Goal: Task Accomplishment & Management: Use online tool/utility

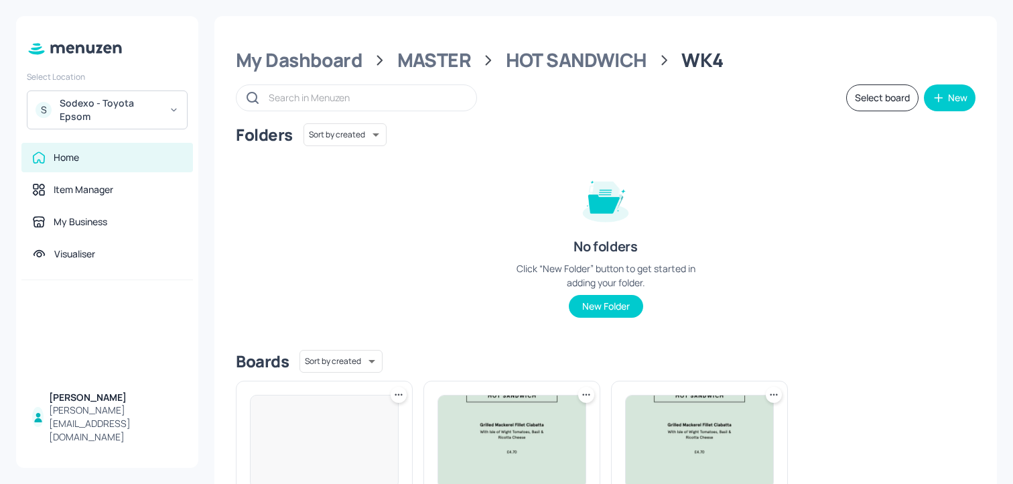
click at [113, 110] on div "Sodexo - Toyota Epsom" at bounding box center [110, 110] width 101 height 27
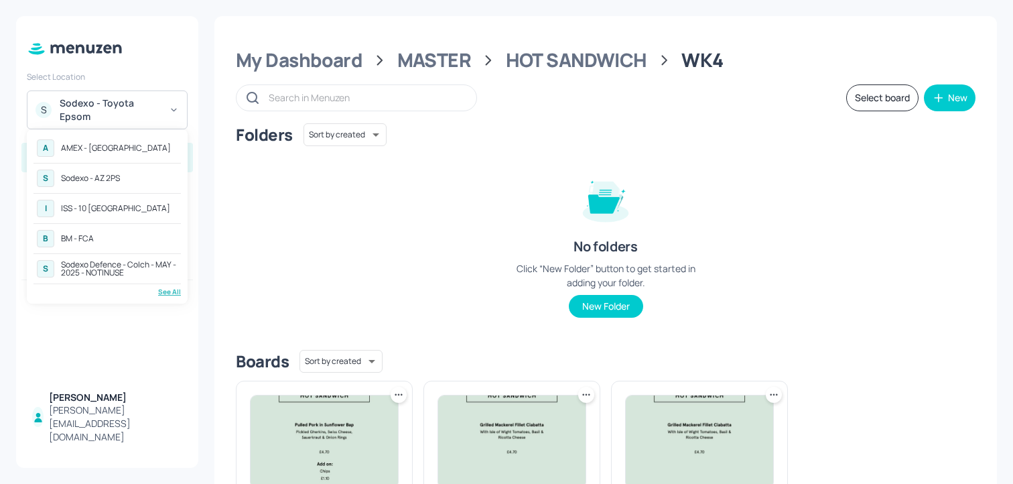
click at [108, 205] on div "ISS - 10 [GEOGRAPHIC_DATA]" at bounding box center [115, 208] width 109 height 8
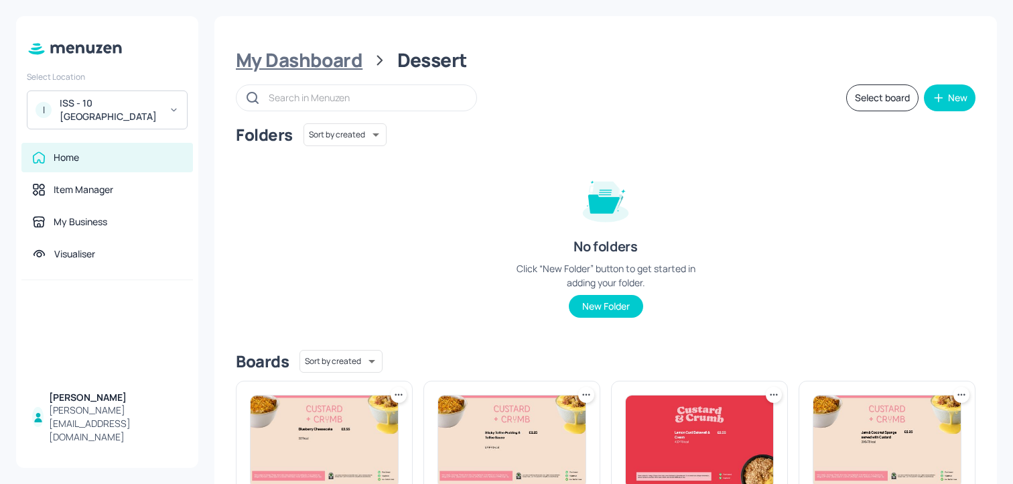
click at [342, 71] on div "My Dashboard" at bounding box center [299, 60] width 127 height 24
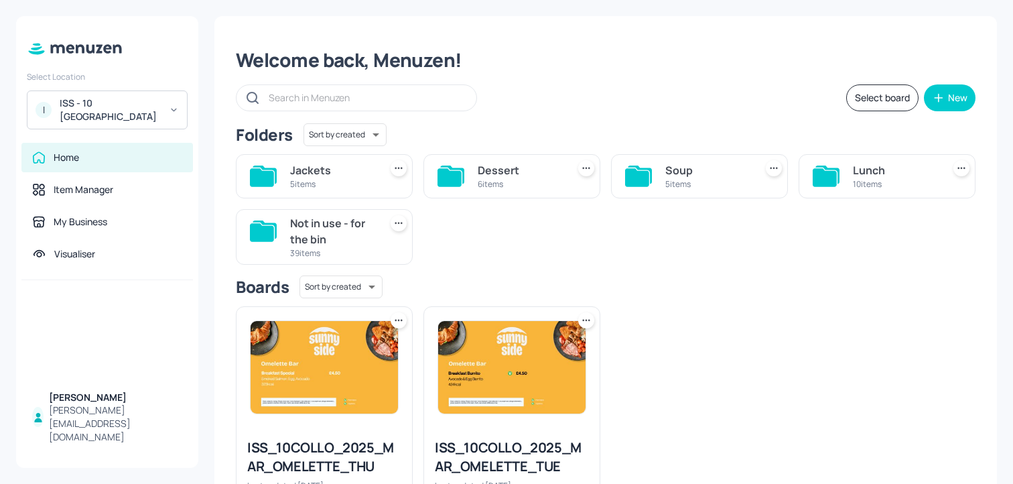
click at [871, 165] on div "Lunch" at bounding box center [895, 170] width 84 height 16
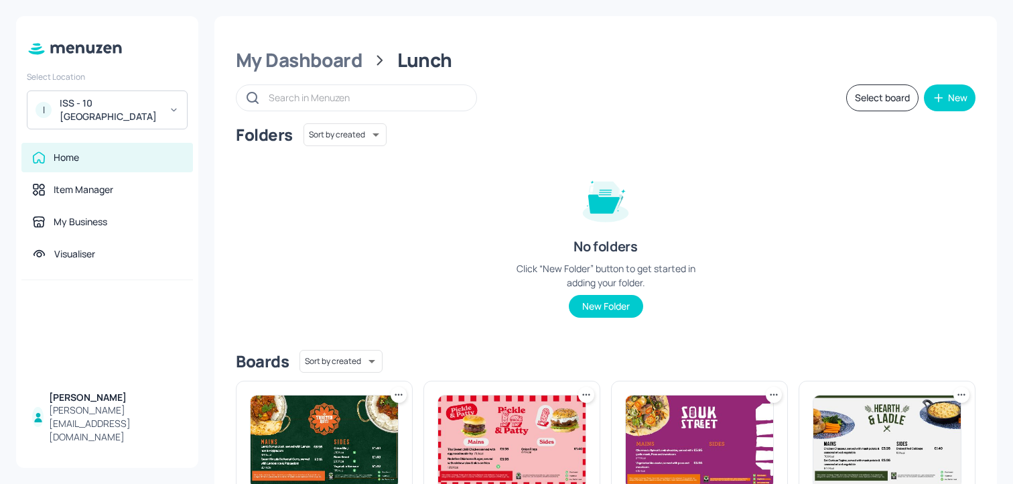
scroll to position [245, 0]
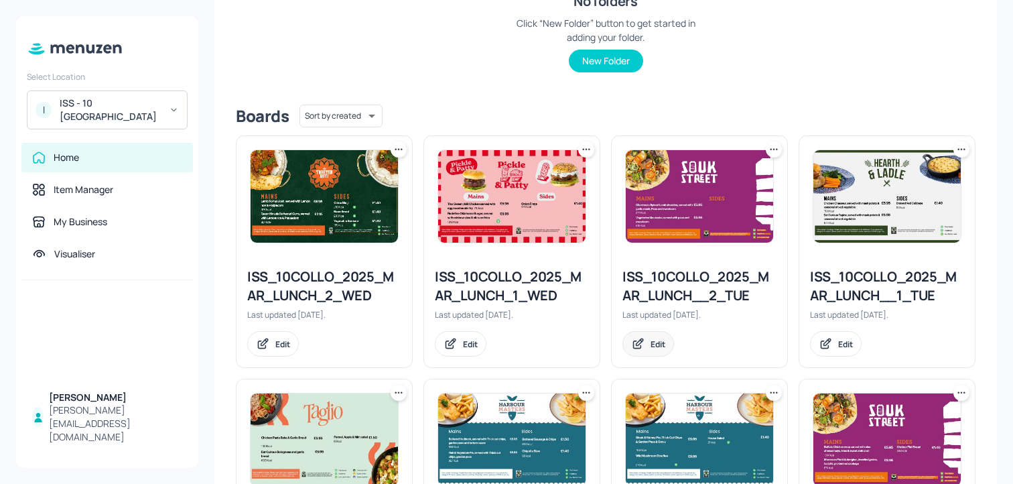
click at [640, 353] on div "Edit" at bounding box center [649, 343] width 52 height 25
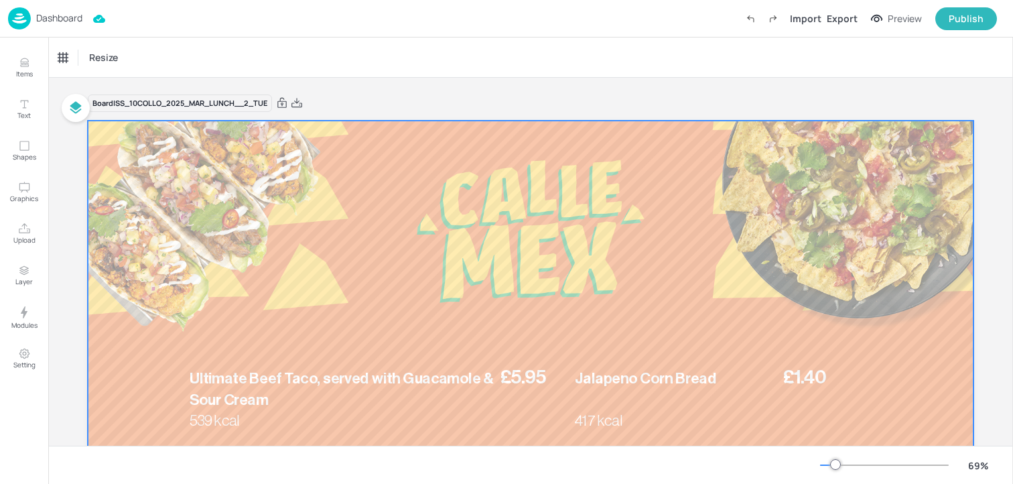
scroll to position [62, 0]
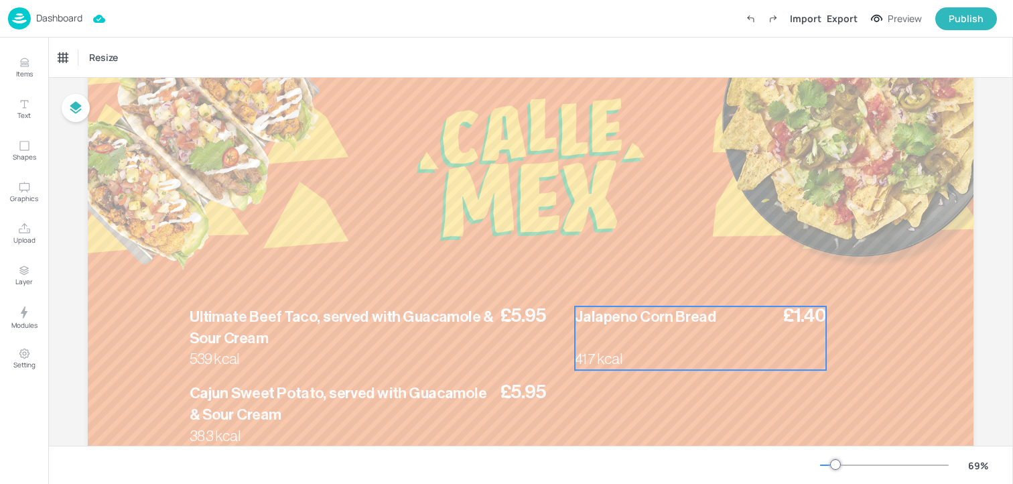
click at [617, 330] on div "£1.40 Jalapeno Corn Bread 417 kcal" at bounding box center [700, 338] width 251 height 64
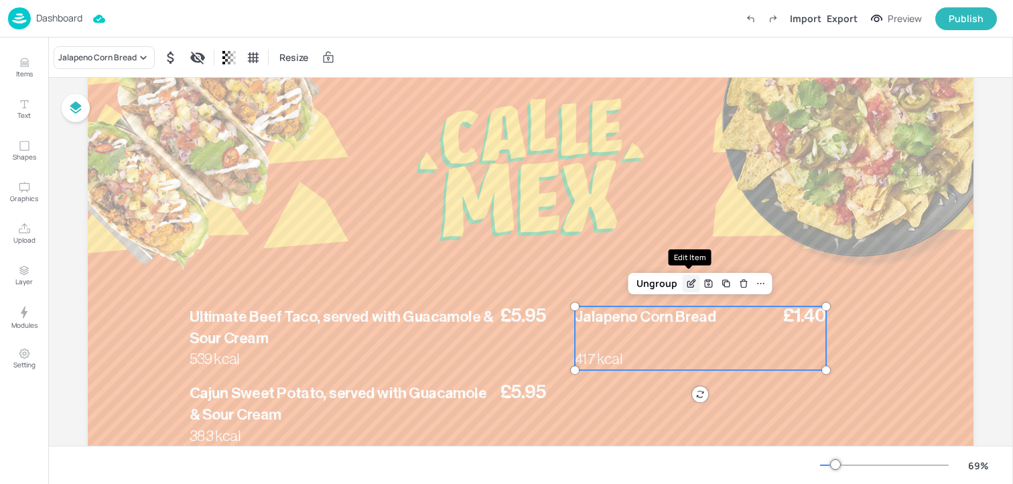
click at [696, 278] on div "Edit Item" at bounding box center [691, 283] width 17 height 17
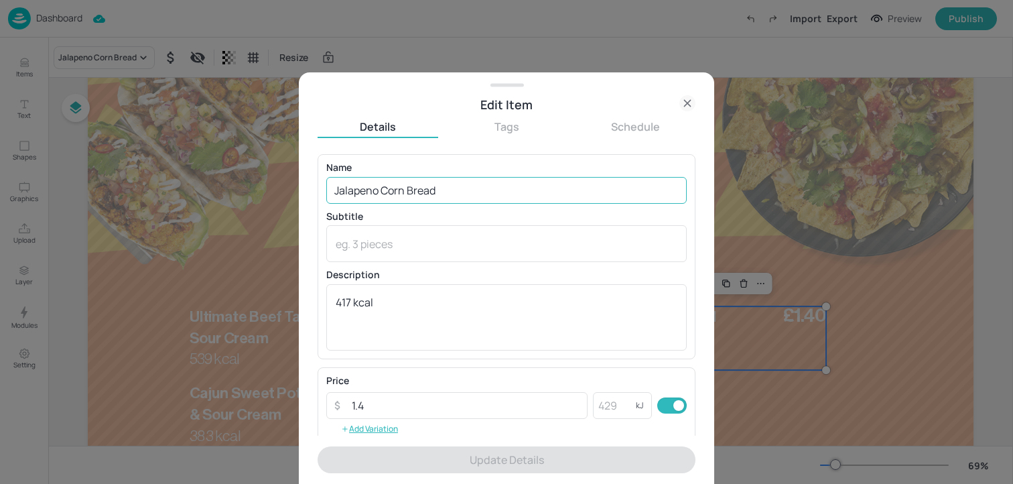
click at [471, 178] on input "Jalapeno Corn Bread" at bounding box center [506, 190] width 361 height 27
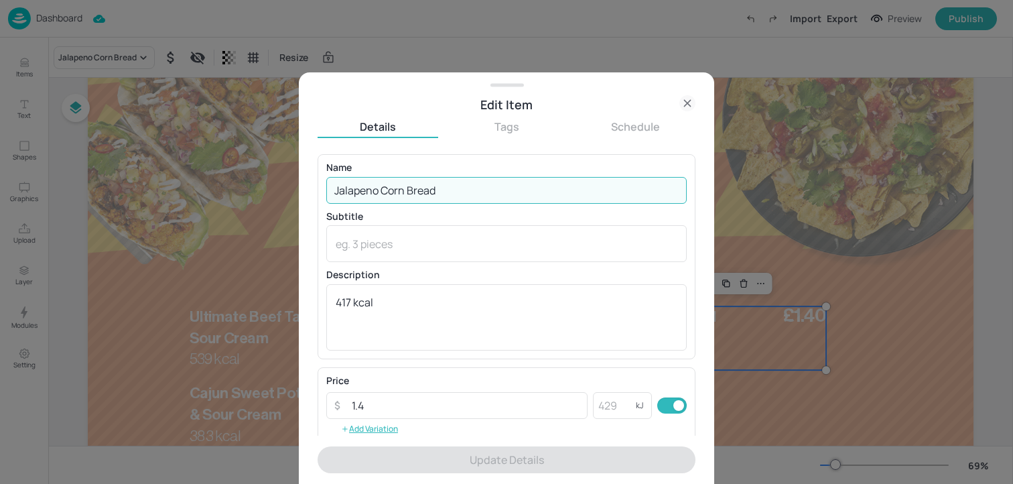
click at [471, 178] on input "Jalapeno Corn Bread" at bounding box center [506, 190] width 361 height 27
paste input "Garlic & Paprika Baked Wedges 245 Kcal"
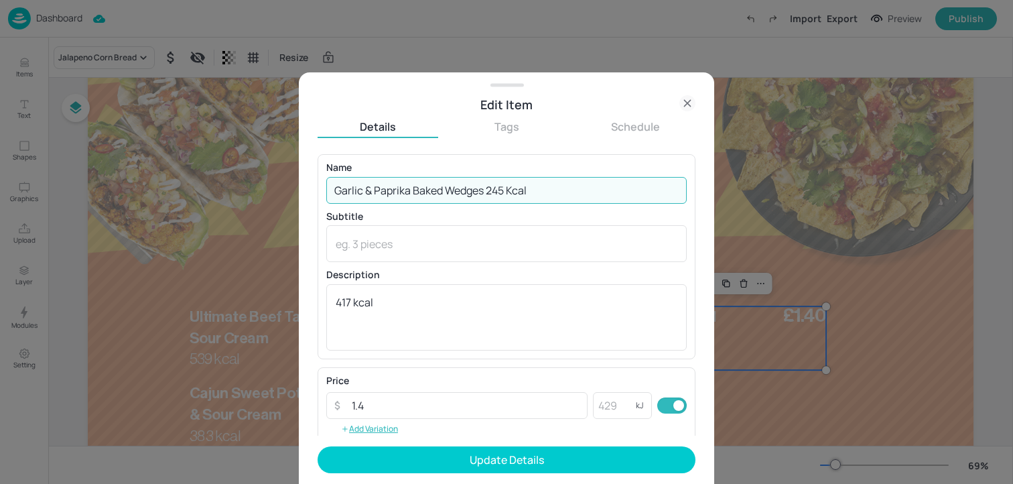
click at [513, 192] on input "Garlic & Paprika Baked Wedges 245 Kcal" at bounding box center [506, 190] width 361 height 27
drag, startPoint x: 489, startPoint y: 192, endPoint x: 562, endPoint y: 192, distance: 73.1
click at [562, 192] on input "Garlic & Paprika Baked Wedges 245 kcal" at bounding box center [506, 190] width 361 height 27
type input "Garlic & Paprika Baked Wedges"
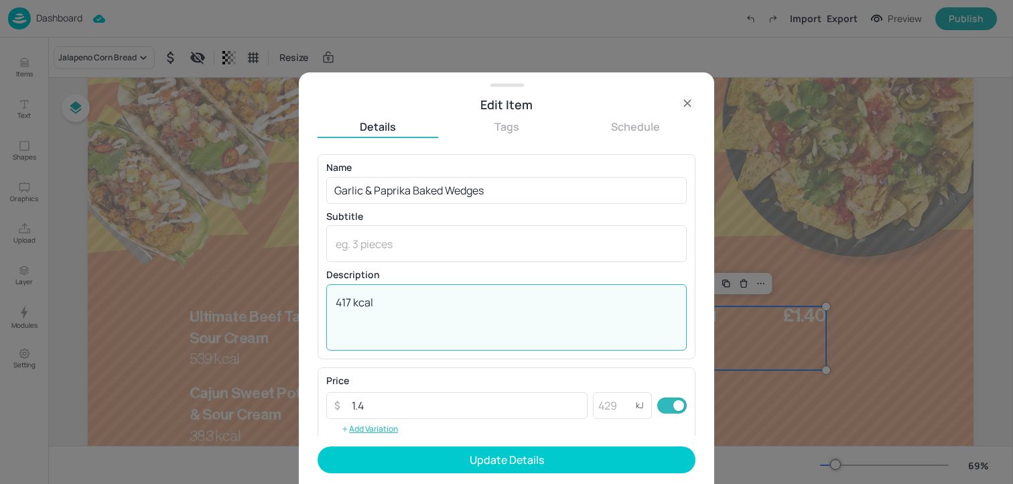
click at [382, 326] on textarea "417 kcal" at bounding box center [507, 317] width 342 height 44
paste textarea "245 kcal"
type textarea "245 kcal"
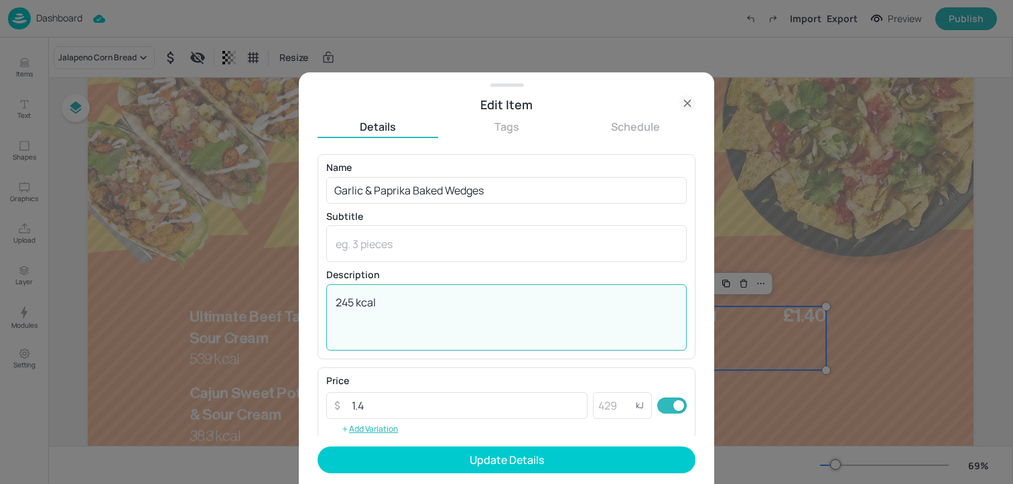
click at [689, 101] on icon at bounding box center [688, 103] width 16 height 16
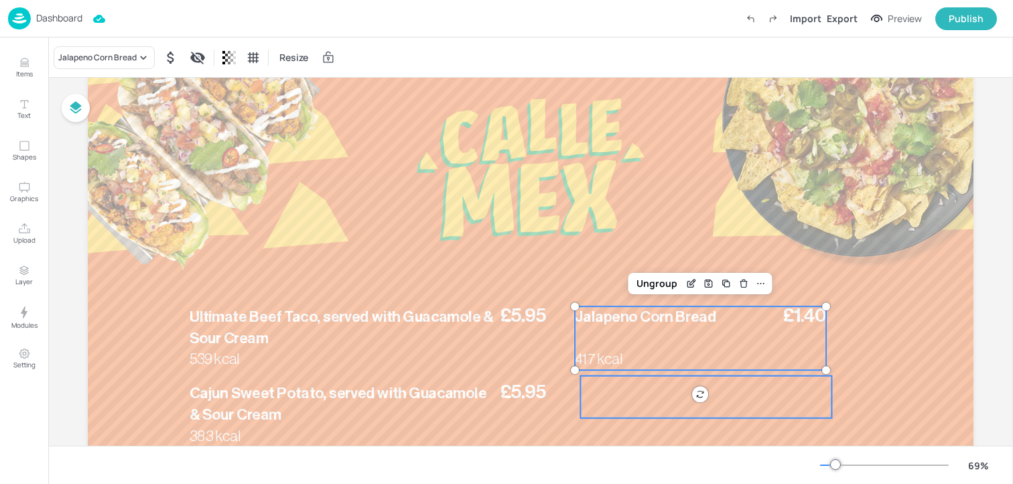
click at [645, 408] on div at bounding box center [705, 397] width 251 height 42
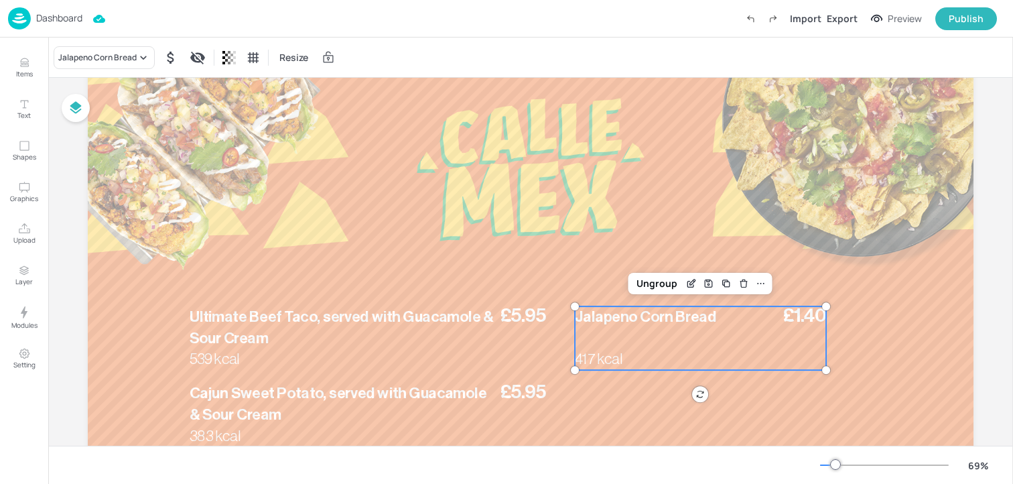
click at [629, 327] on p "Jalapeno Corn Bread" at bounding box center [673, 316] width 196 height 21
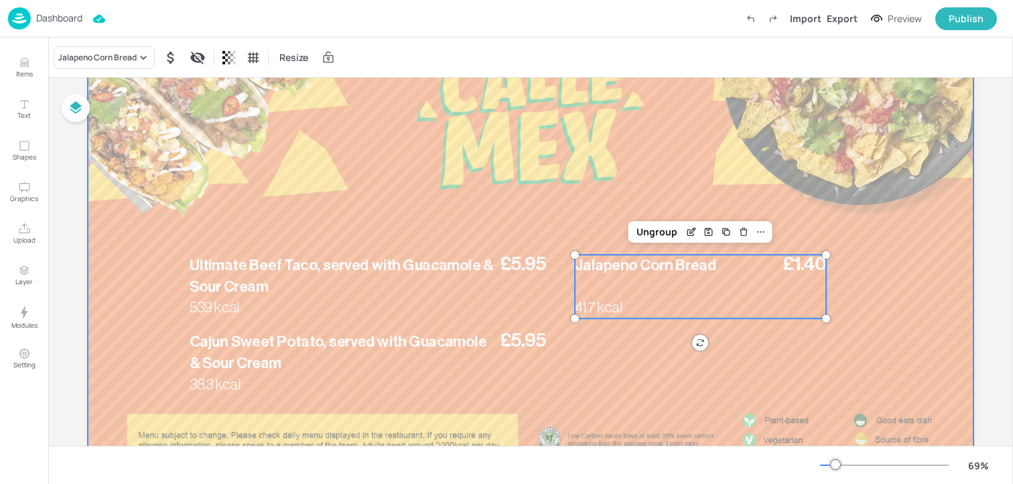
scroll to position [206, 0]
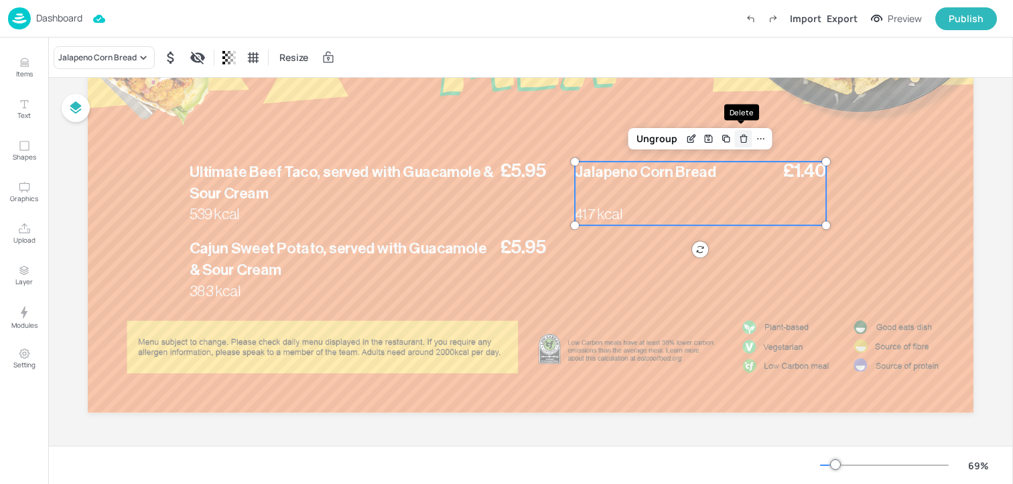
click at [742, 139] on icon "Delete" at bounding box center [744, 138] width 10 height 11
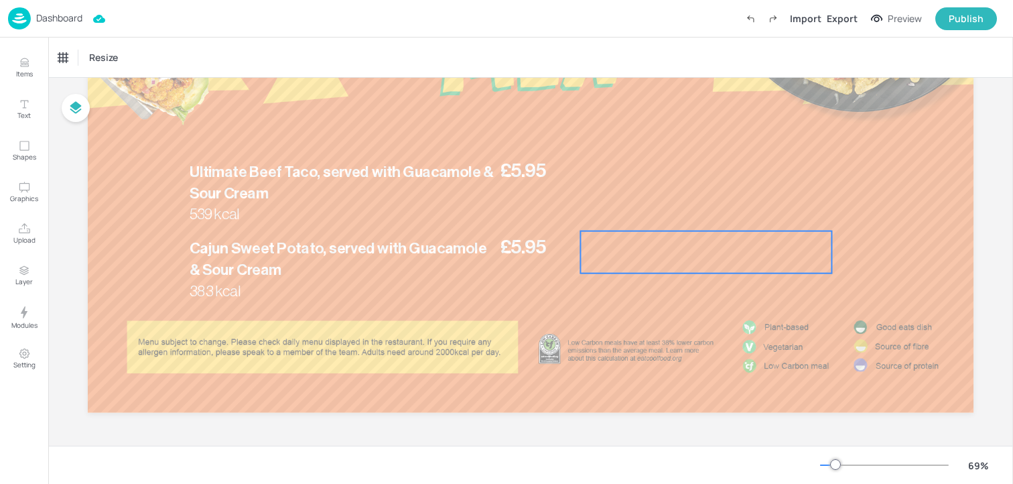
click at [650, 243] on div at bounding box center [705, 252] width 251 height 42
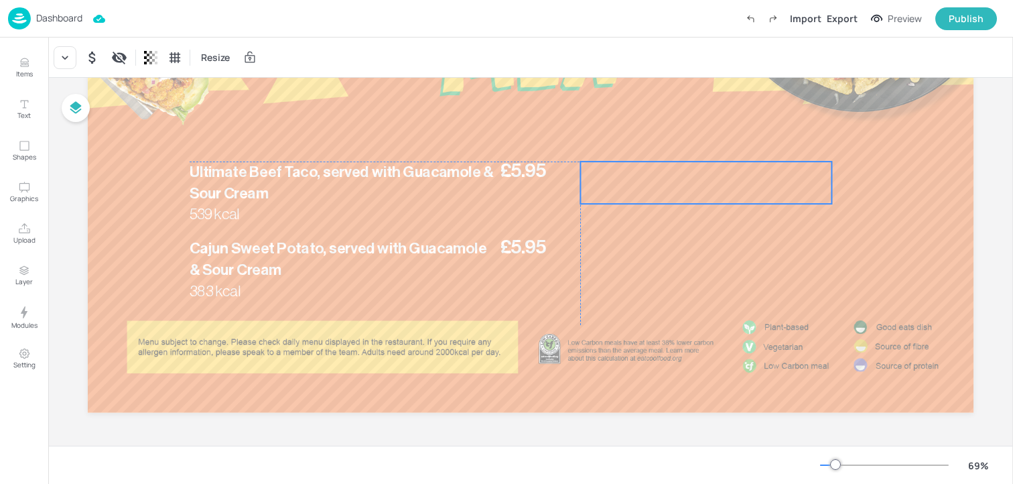
drag, startPoint x: 639, startPoint y: 248, endPoint x: 638, endPoint y: 178, distance: 69.7
click at [638, 178] on div at bounding box center [705, 183] width 251 height 42
click at [51, 56] on div "Resize" at bounding box center [530, 58] width 965 height 40
click at [62, 56] on icon at bounding box center [64, 57] width 13 height 13
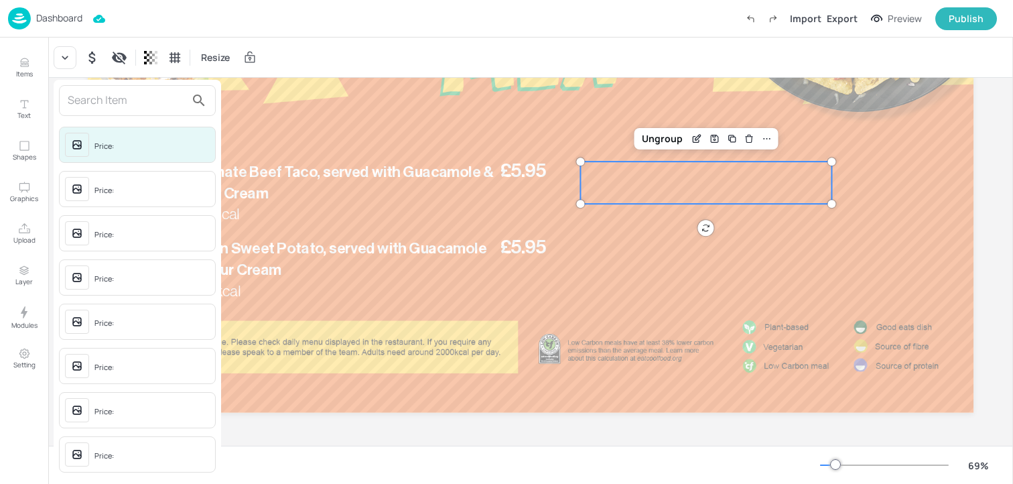
click at [76, 103] on input "text" at bounding box center [127, 100] width 118 height 21
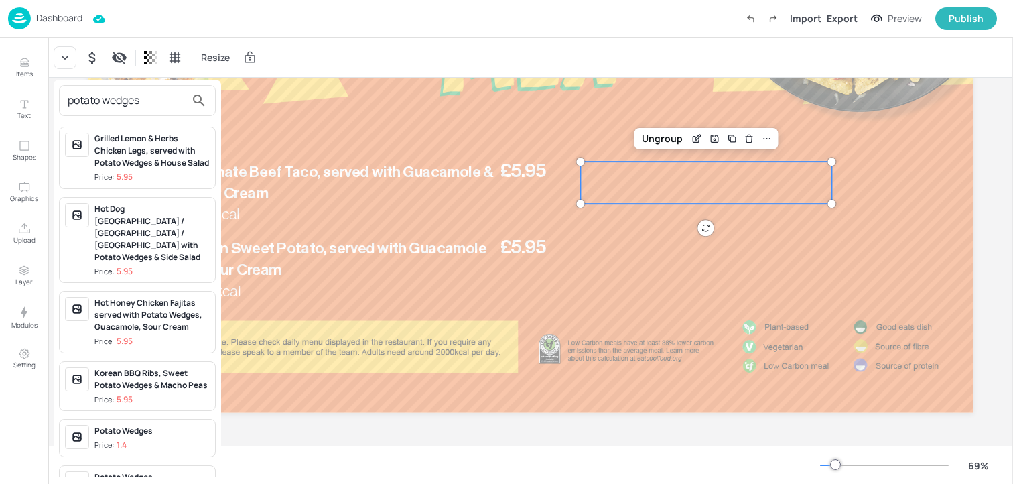
type input "potato wedges"
click at [143, 450] on span "Price: 1.4" at bounding box center [152, 445] width 115 height 11
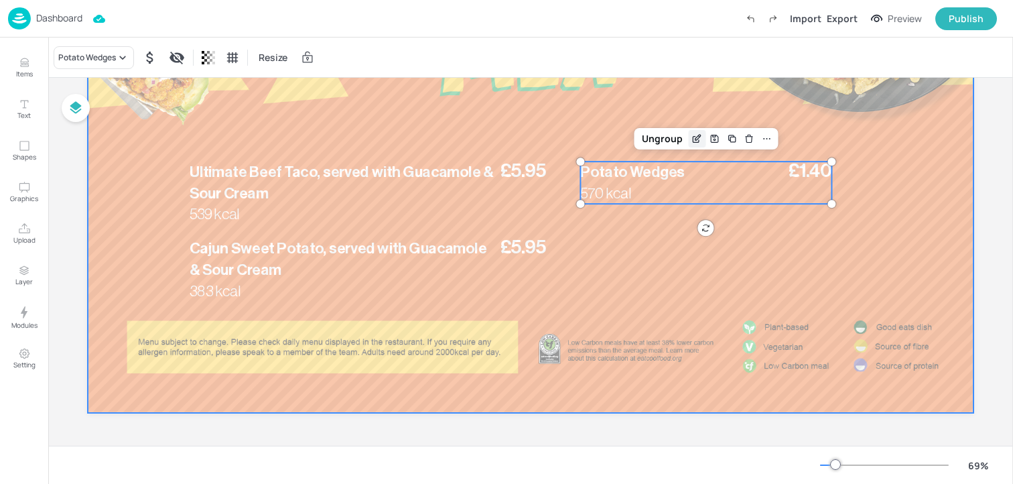
click at [692, 137] on icon "Edit Item" at bounding box center [697, 138] width 11 height 11
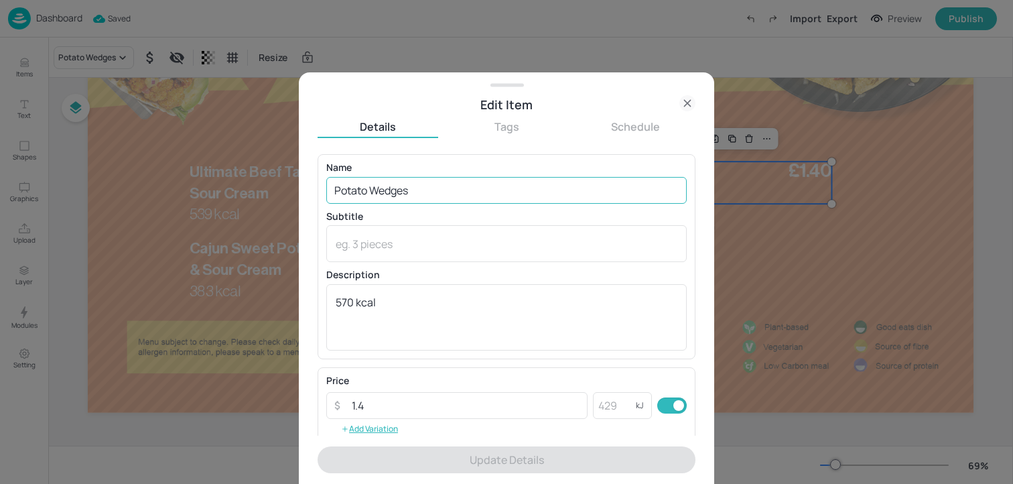
click at [508, 184] on input "Potato Wedges" at bounding box center [506, 190] width 361 height 27
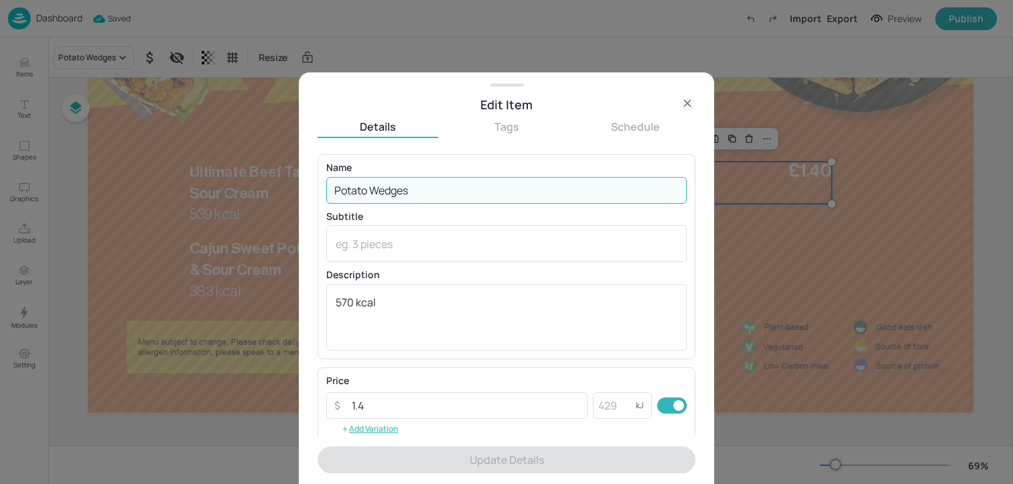
click at [508, 184] on input "Potato Wedges" at bounding box center [506, 190] width 361 height 27
paste input "Garlic & Paprika Baked Wedges 245 Kcal"
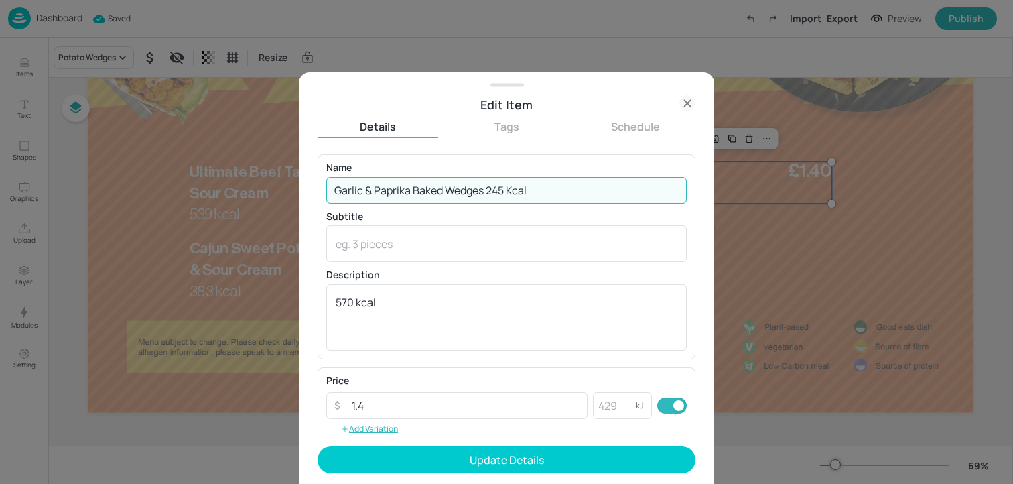
click at [511, 194] on input "Garlic & Paprika Baked Wedges 245 Kcal" at bounding box center [506, 190] width 361 height 27
drag, startPoint x: 489, startPoint y: 193, endPoint x: 566, endPoint y: 192, distance: 77.1
click at [566, 192] on input "Garlic & Paprika Baked Wedges 245 kcal" at bounding box center [506, 190] width 361 height 27
type input "Garlic & Paprika Baked Wedges"
click at [379, 322] on textarea "570 kcal" at bounding box center [507, 317] width 342 height 44
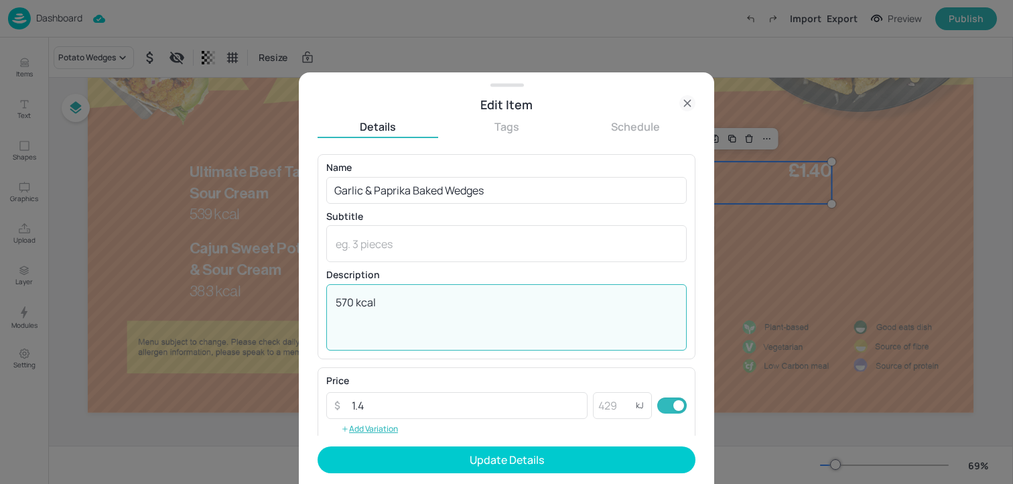
click at [379, 322] on textarea "570 kcal" at bounding box center [507, 317] width 342 height 44
paste textarea "245 kcal"
type textarea "245 kcal"
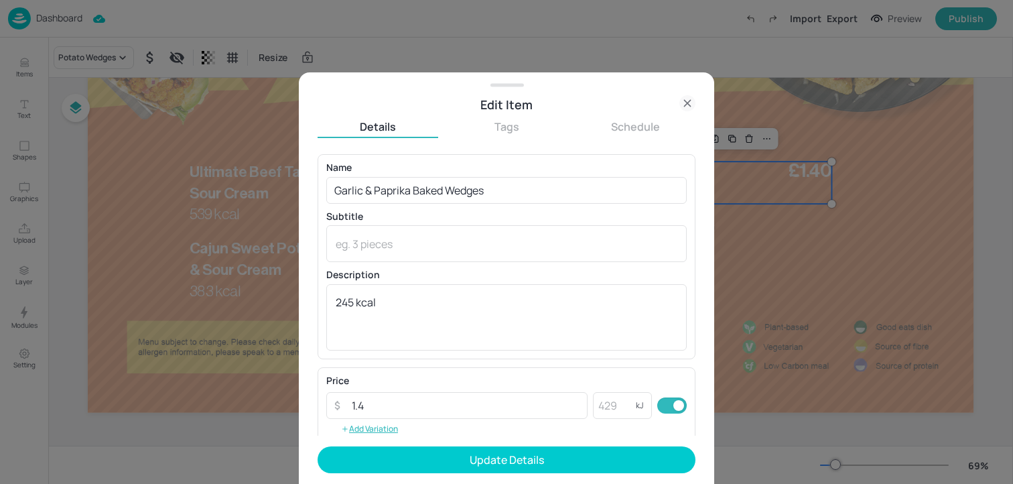
click at [391, 475] on form "Name Garlic & Paprika Baked Wedges ​ Subtitle x ​ Description 245 kcal x ​ Pric…" at bounding box center [507, 319] width 378 height 330
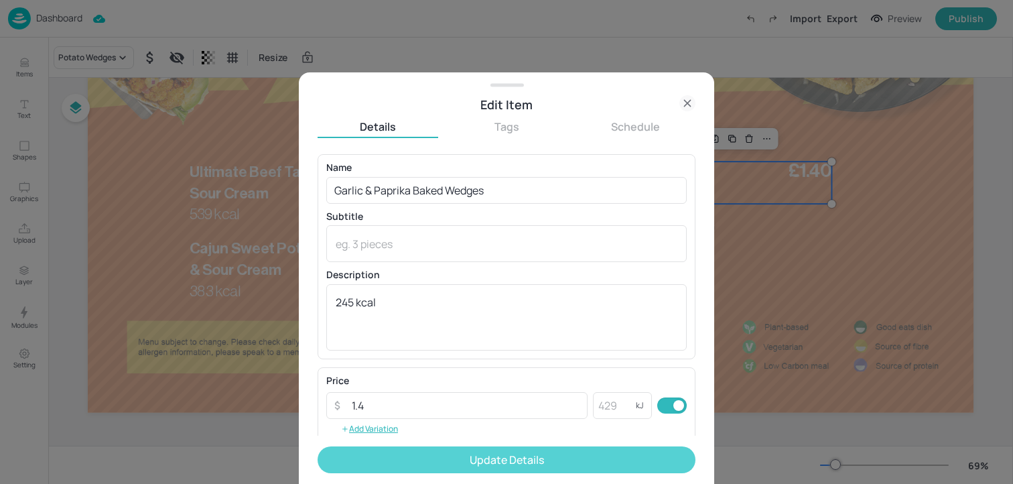
click at [392, 457] on button "Update Details" at bounding box center [507, 459] width 378 height 27
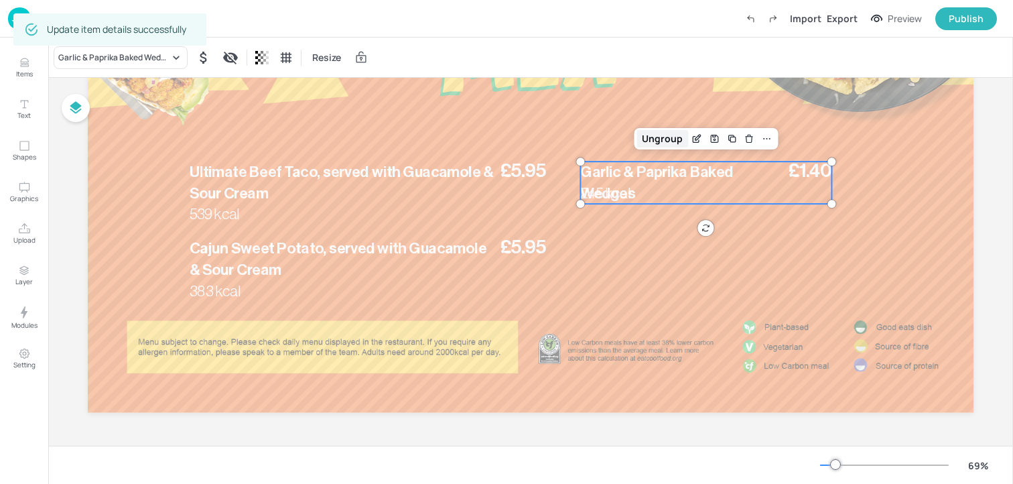
click at [668, 141] on div "Ungroup" at bounding box center [663, 138] width 52 height 17
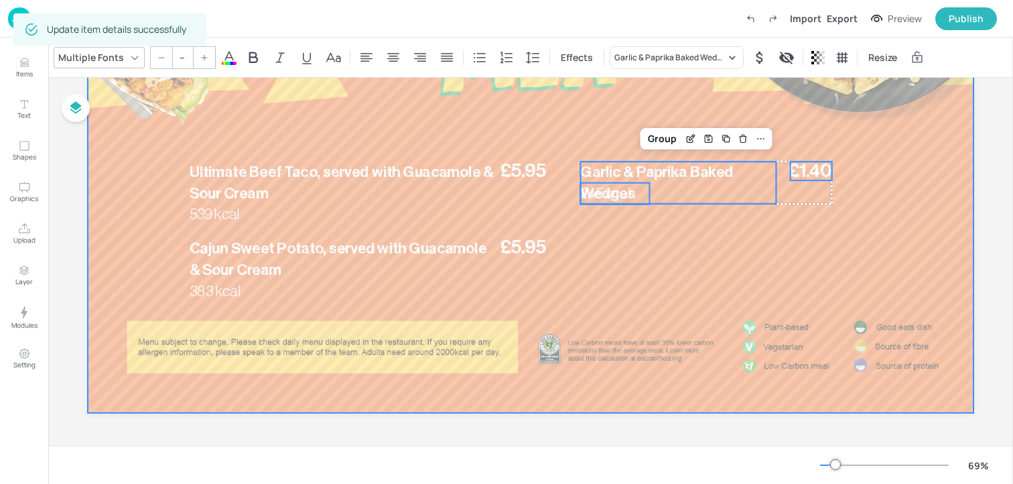
click at [646, 106] on div at bounding box center [531, 163] width 886 height 499
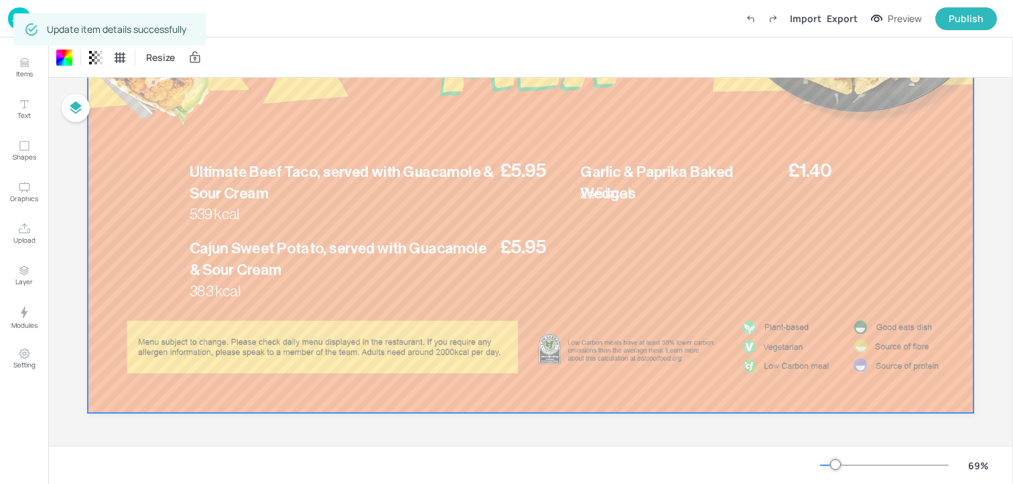
click at [605, 204] on div at bounding box center [531, 163] width 886 height 499
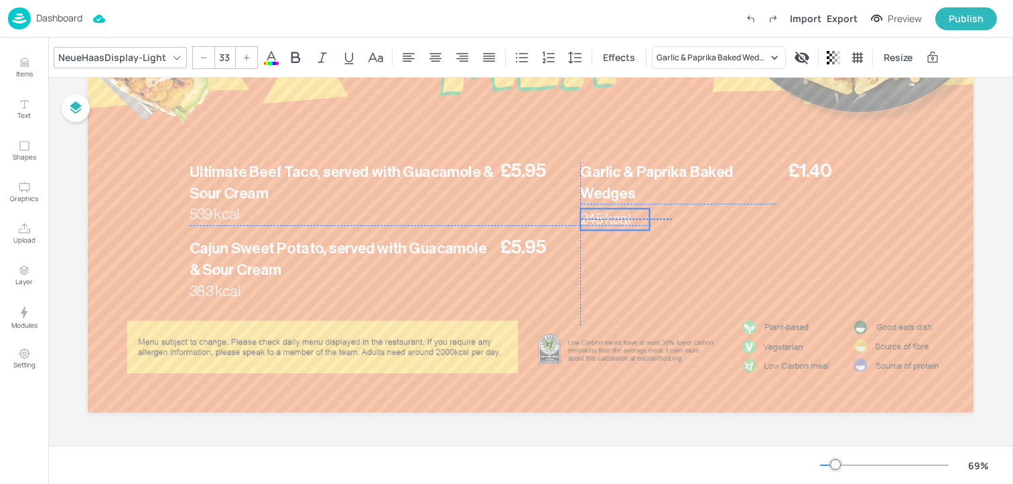
drag, startPoint x: 604, startPoint y: 200, endPoint x: 605, endPoint y: 223, distance: 23.5
click at [605, 223] on span "245 kcal" at bounding box center [605, 219] width 50 height 15
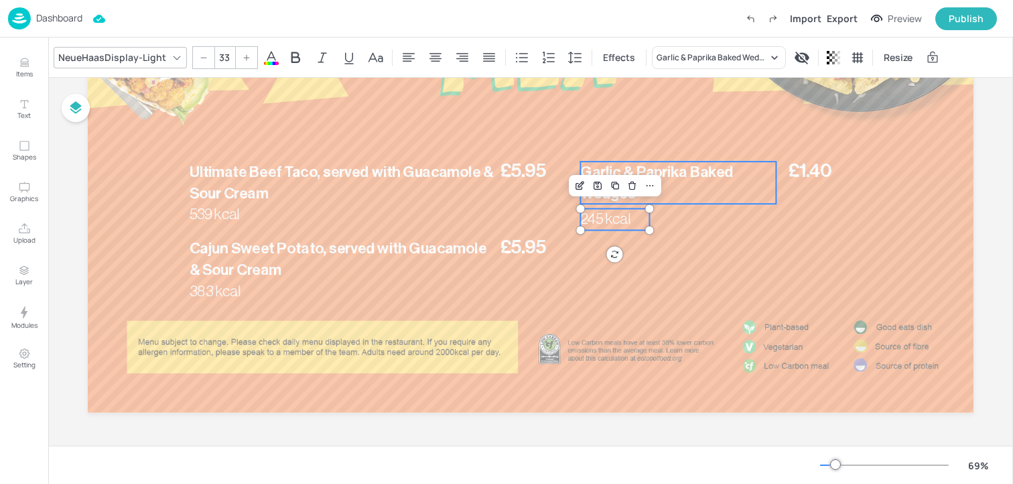
click at [694, 182] on p "Garlic & Paprika Baked Wedges" at bounding box center [678, 183] width 196 height 43
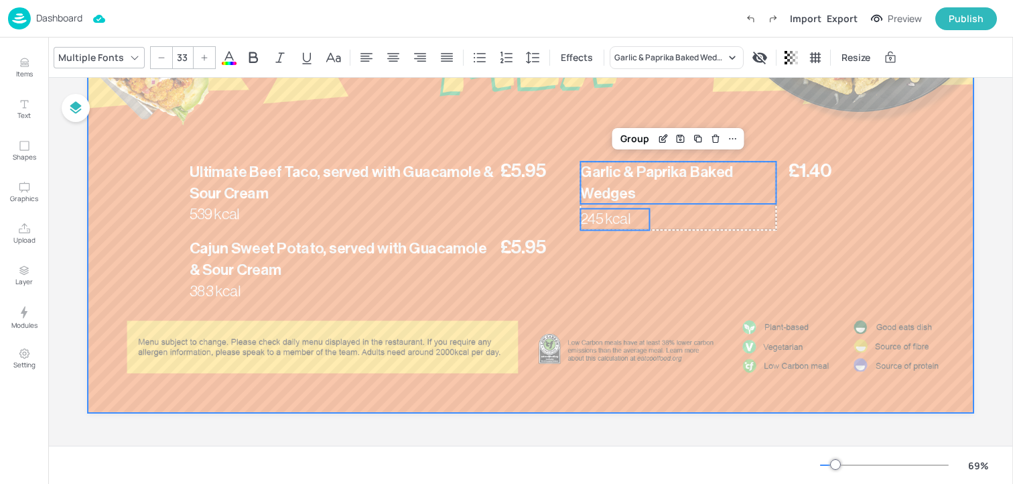
click at [808, 180] on div at bounding box center [531, 163] width 886 height 499
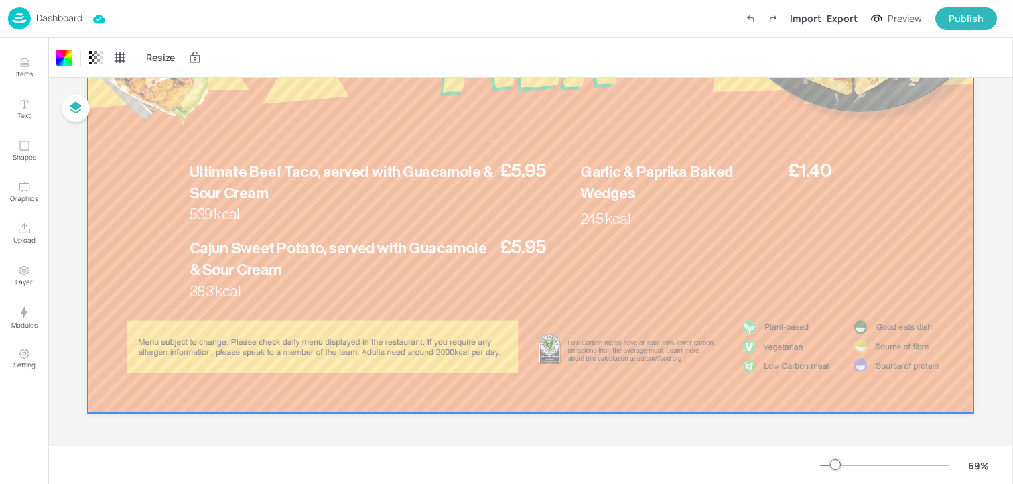
click at [808, 167] on span "£1.40" at bounding box center [810, 171] width 43 height 19
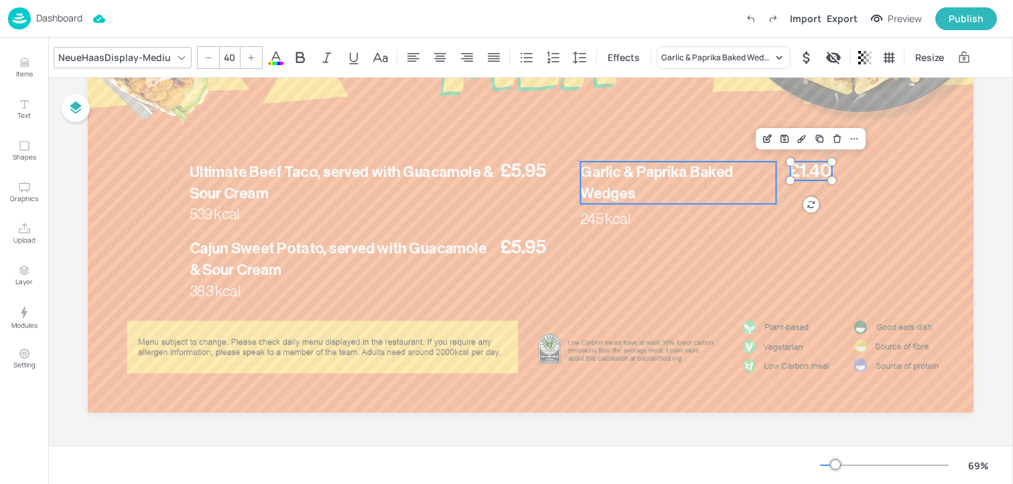
click at [692, 177] on span "Garlic & Paprika Baked Wedges" at bounding box center [656, 182] width 153 height 37
type input "--"
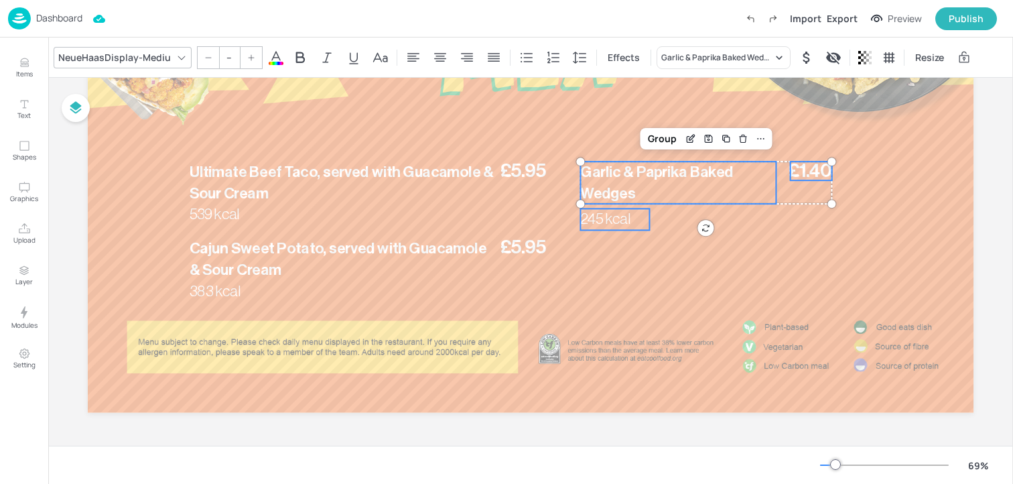
click at [627, 225] on span "245 kcal" at bounding box center [605, 219] width 50 height 15
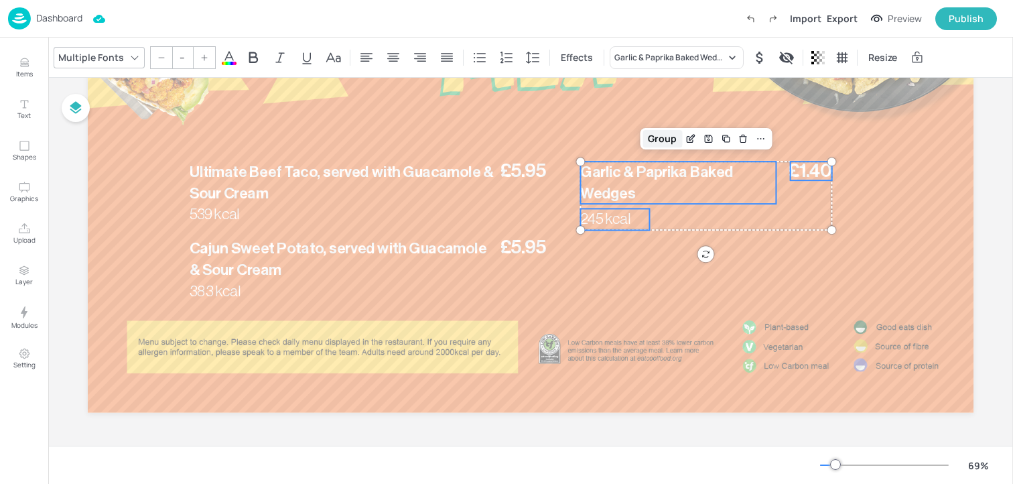
click at [652, 138] on div "Group" at bounding box center [663, 138] width 40 height 17
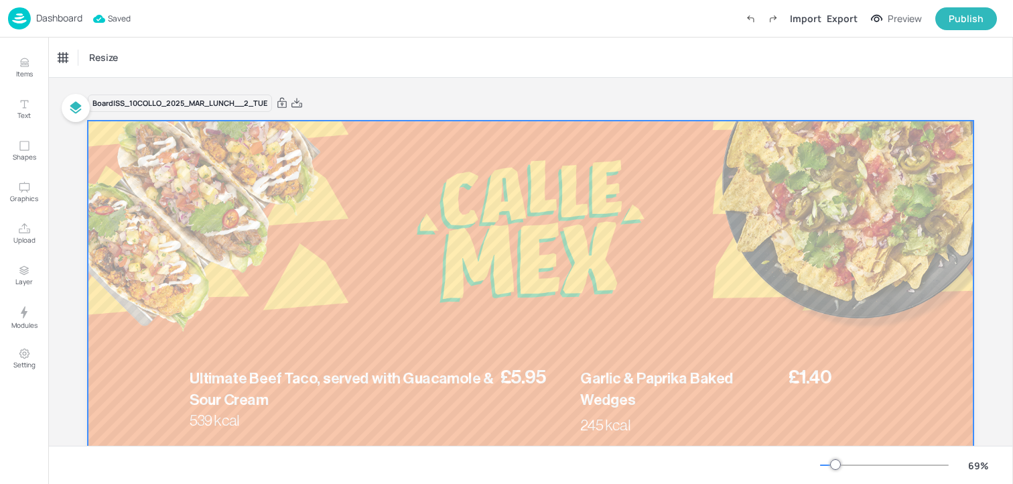
scroll to position [12, 0]
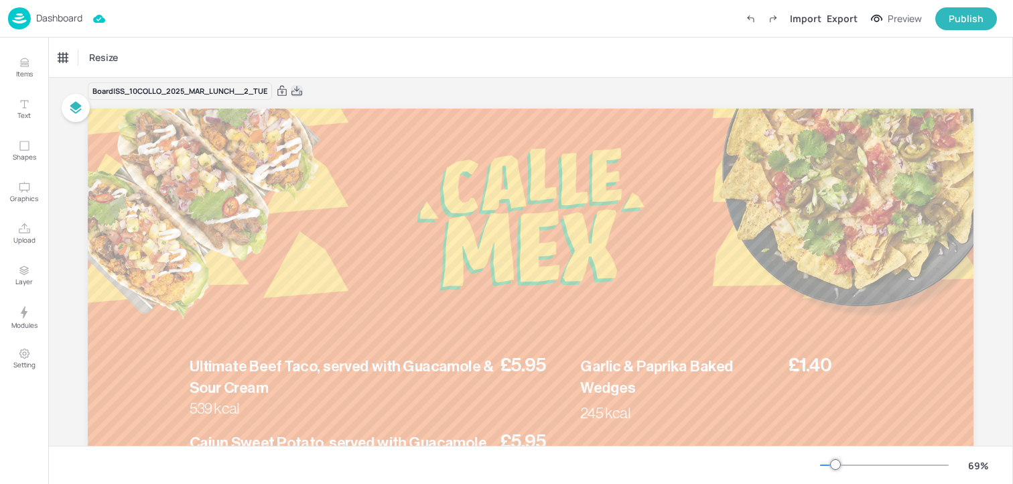
click at [300, 92] on icon at bounding box center [297, 90] width 11 height 9
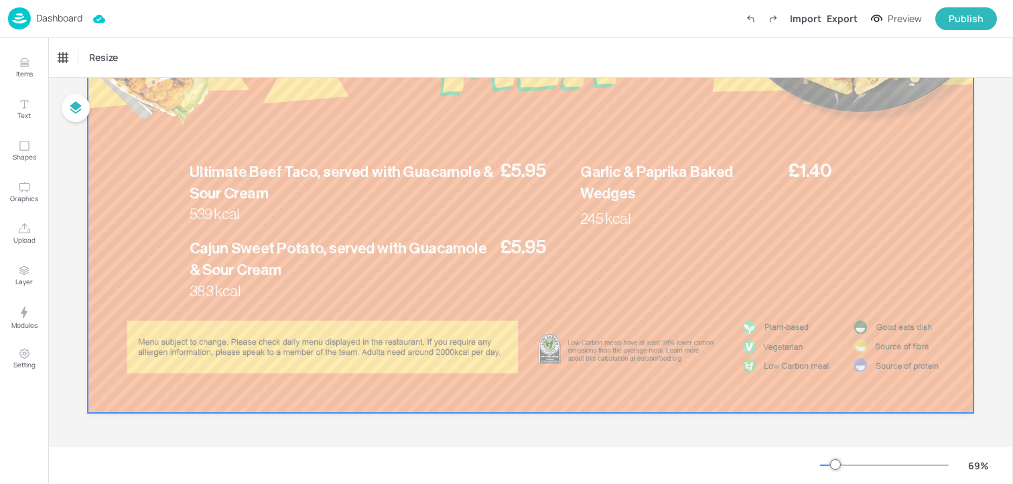
scroll to position [0, 0]
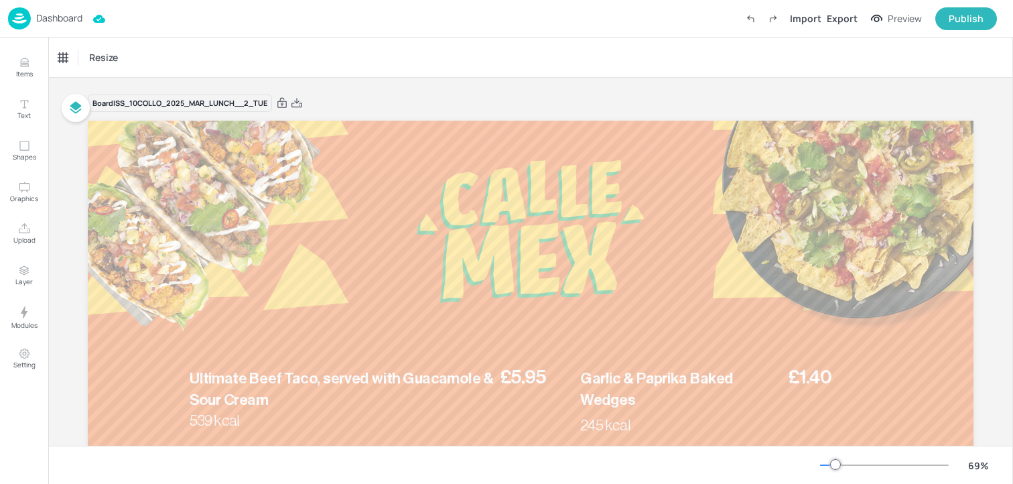
click at [73, 23] on p "Dashboard" at bounding box center [59, 17] width 46 height 9
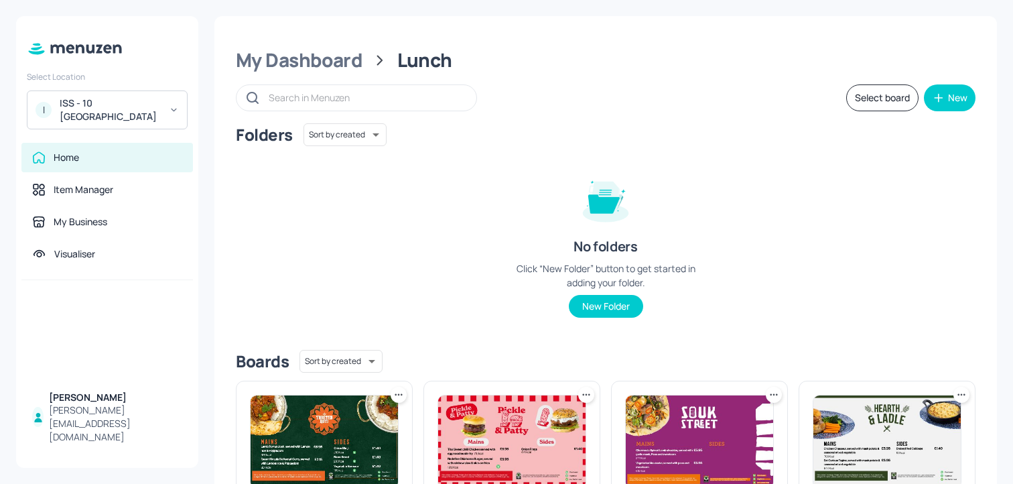
scroll to position [227, 0]
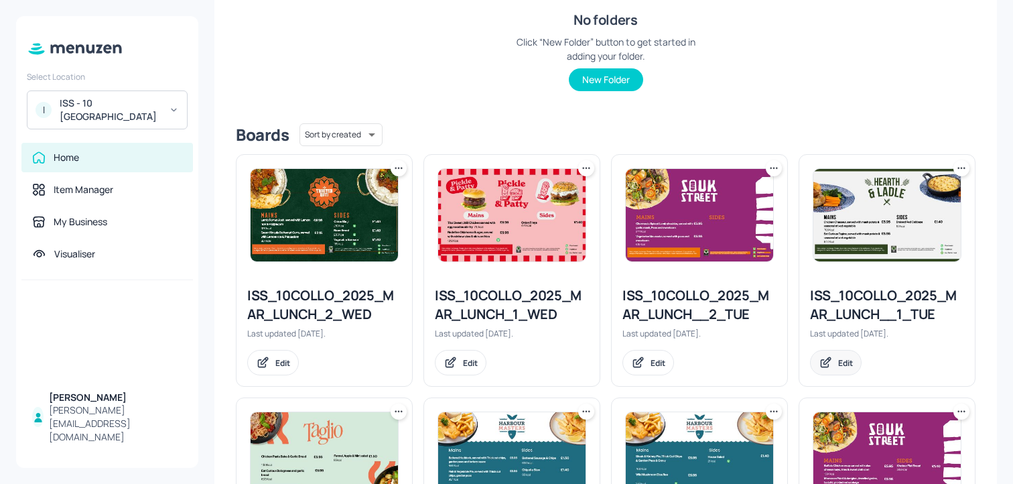
click at [827, 372] on div "Edit" at bounding box center [836, 362] width 52 height 25
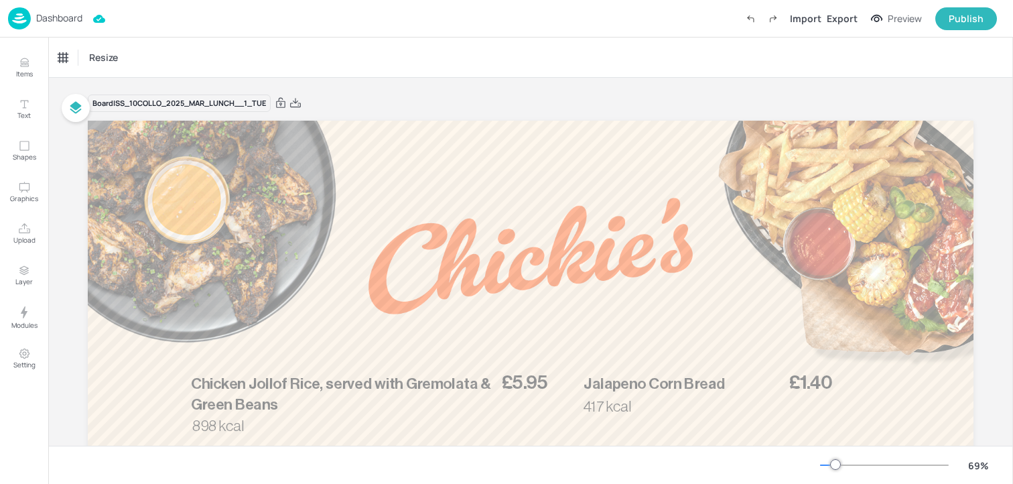
click at [24, 18] on img at bounding box center [19, 18] width 23 height 22
